Goal: Information Seeking & Learning: Learn about a topic

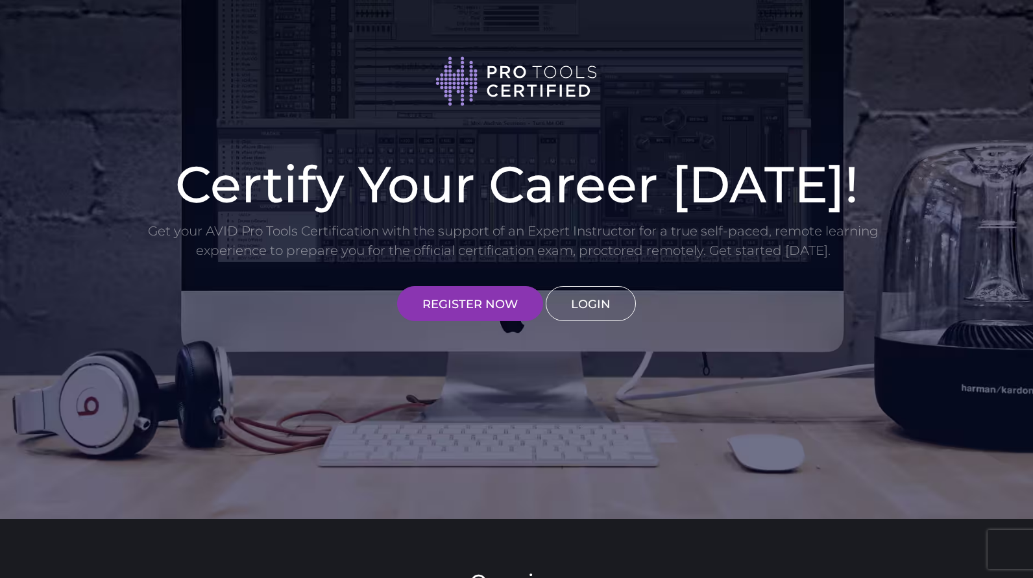
click at [584, 311] on link "LOGIN" at bounding box center [591, 303] width 90 height 35
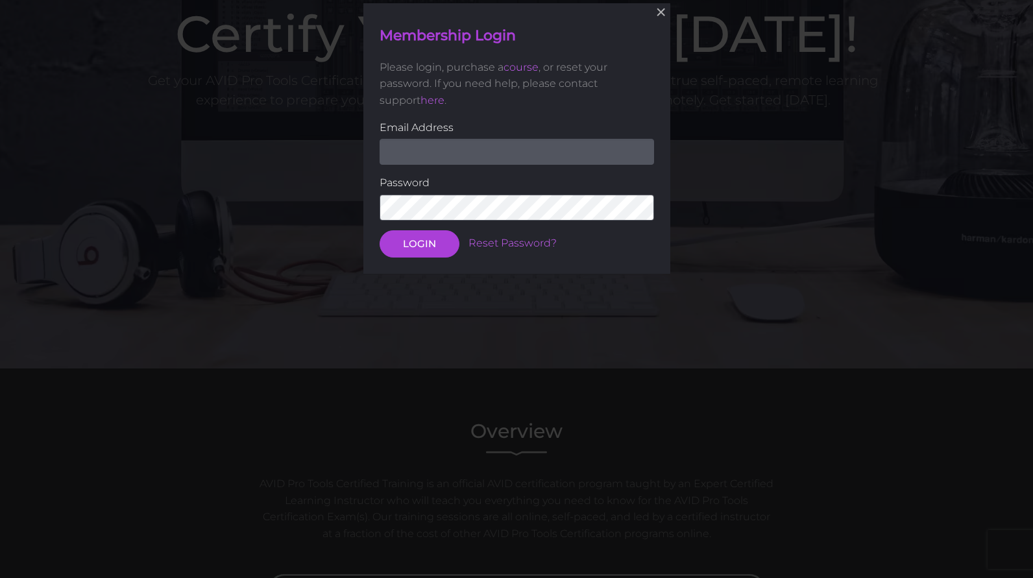
scroll to position [151, 0]
click at [431, 145] on input "email" at bounding box center [517, 151] width 274 height 26
type input "mike@paministries.com"
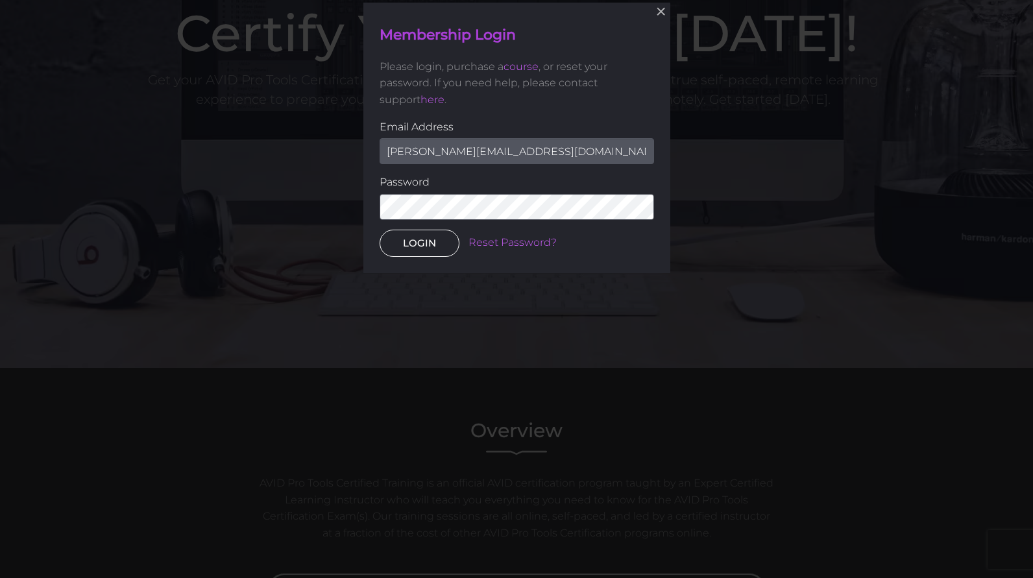
click at [426, 240] on button "LOGIN" at bounding box center [420, 243] width 80 height 27
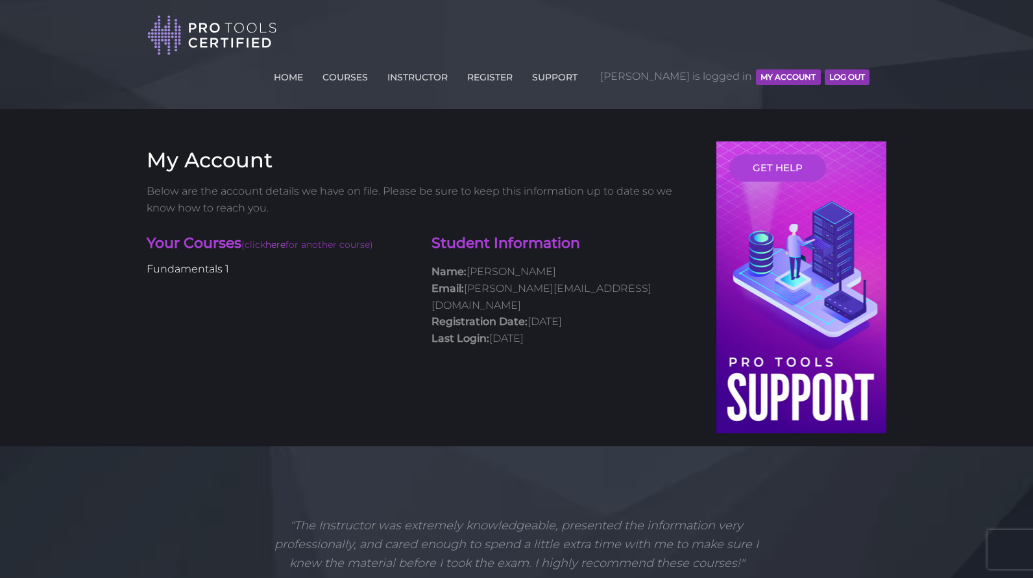
click at [206, 263] on link "Fundamentals 1" at bounding box center [188, 269] width 82 height 12
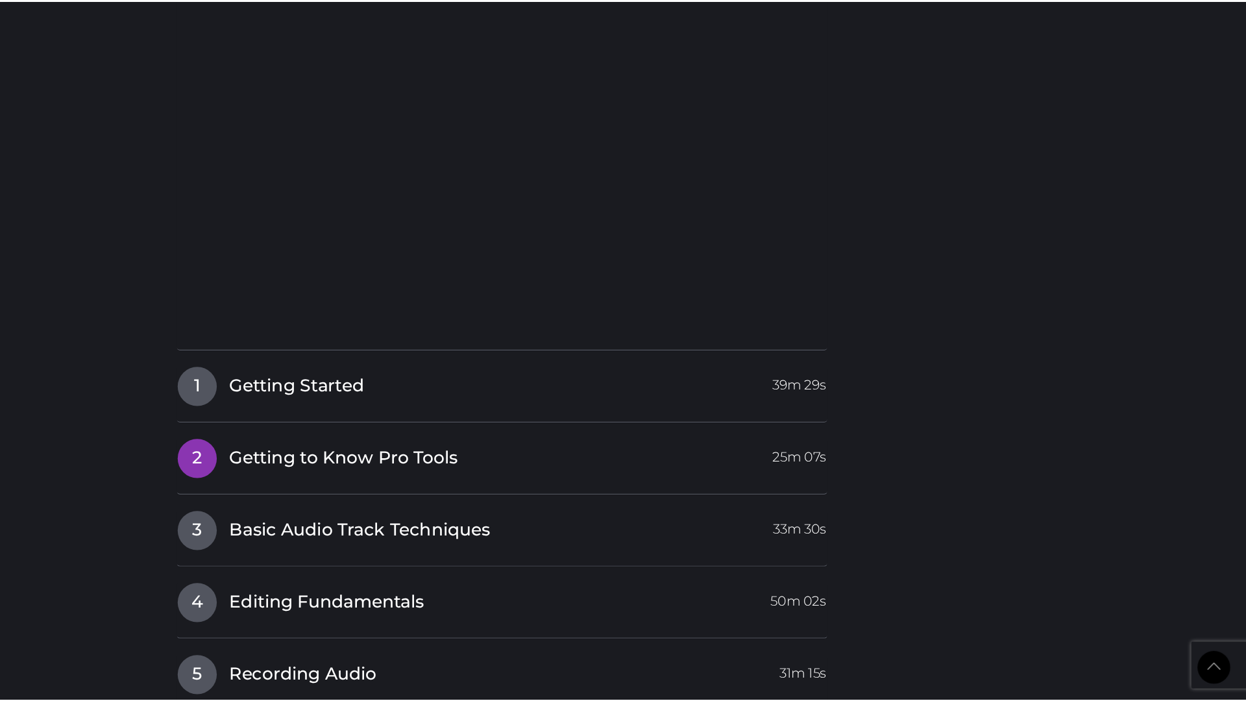
scroll to position [1790, 0]
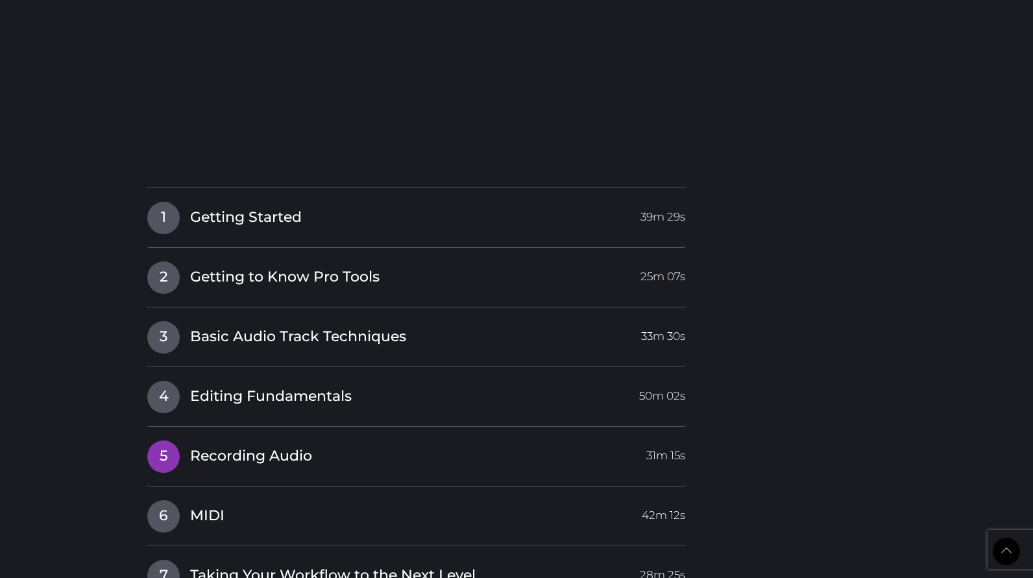
click at [245, 446] on span "Recording Audio" at bounding box center [251, 456] width 122 height 20
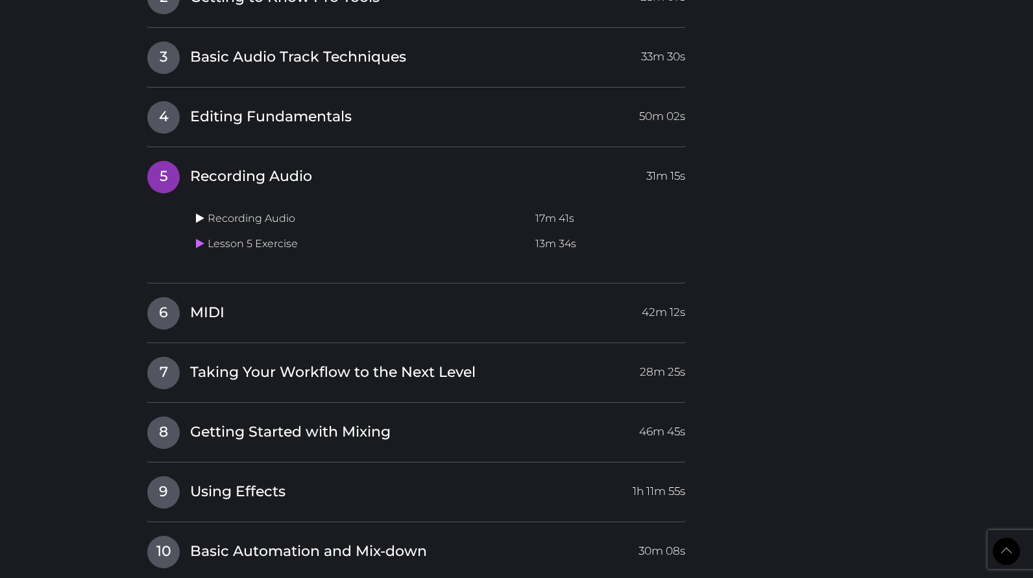
click at [199, 213] on icon at bounding box center [200, 218] width 8 height 10
